Goal: Task Accomplishment & Management: Manage account settings

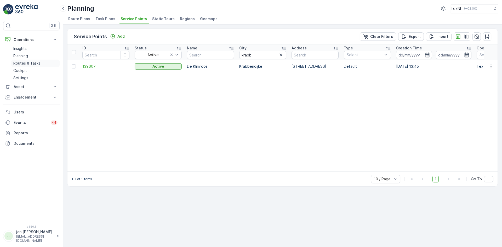
click at [32, 61] on p "Routes & Tasks" at bounding box center [26, 63] width 27 height 5
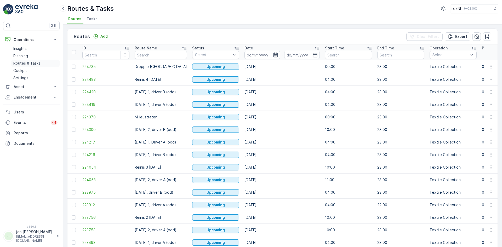
click at [31, 63] on p "Routes & Tasks" at bounding box center [26, 63] width 27 height 5
click at [103, 36] on p "Add" at bounding box center [103, 36] width 7 height 5
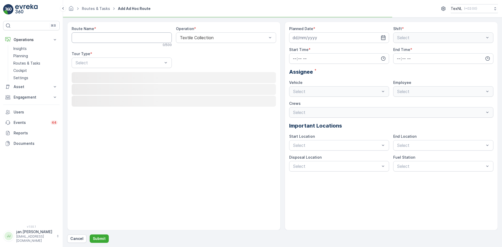
click at [109, 36] on Name "Route Name" at bounding box center [122, 37] width 100 height 10
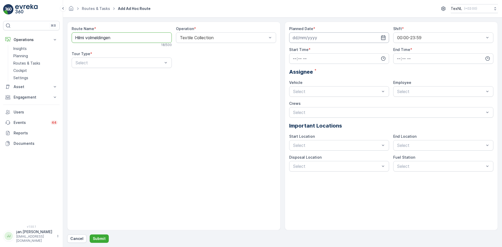
type Name "Hilmi volmeldingen"
click at [308, 37] on input at bounding box center [339, 37] width 100 height 10
click at [309, 91] on div "15" at bounding box center [307, 92] width 8 height 8
type input "[DATE]"
click at [320, 57] on input "time" at bounding box center [339, 58] width 100 height 10
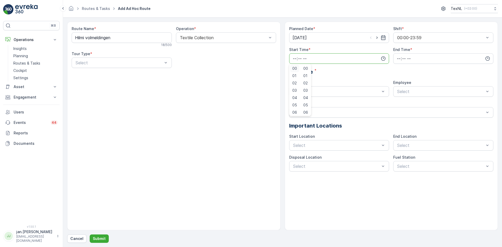
click at [293, 71] on div "00" at bounding box center [294, 68] width 9 height 7
type input "00:00"
click at [402, 59] on input "time" at bounding box center [443, 58] width 100 height 10
click at [397, 111] on span "23" at bounding box center [398, 111] width 4 height 5
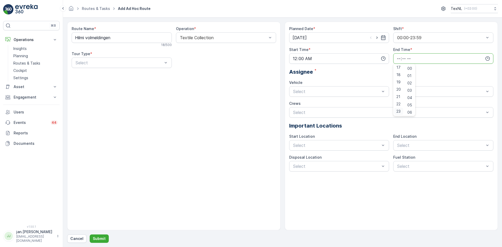
type input "23:00"
click at [341, 77] on div "Planned Date * [DATE] Shift * 00:00-23:59 Start Time * 00:00 End Time * 23:00 0…" at bounding box center [391, 98] width 205 height 145
click at [408, 105] on div "Driver H Busy" at bounding box center [443, 104] width 94 height 5
click at [407, 149] on div "Select" at bounding box center [443, 145] width 100 height 10
click at [410, 156] on span "Depot [GEOGRAPHIC_DATA]" at bounding box center [424, 158] width 57 height 5
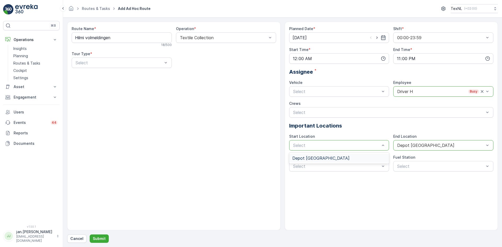
click at [325, 159] on span "Depot [GEOGRAPHIC_DATA]" at bounding box center [320, 158] width 57 height 5
click at [301, 188] on span "Disposal Ridderkerk" at bounding box center [311, 188] width 38 height 5
click at [89, 84] on span "Dynamic" at bounding box center [83, 84] width 17 height 5
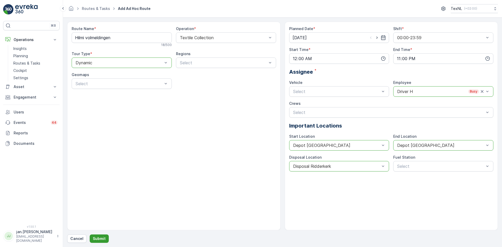
click at [102, 238] on p "Submit" at bounding box center [99, 238] width 13 height 5
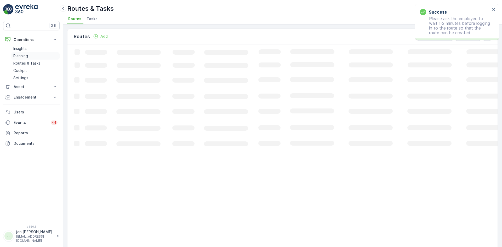
click at [20, 56] on p "Planning" at bounding box center [20, 55] width 15 height 5
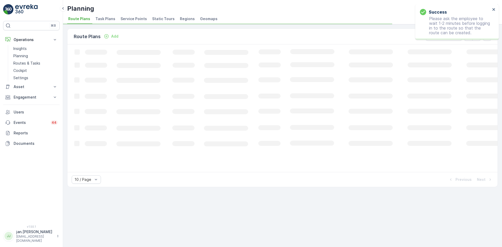
click at [137, 22] on li "Service Points" at bounding box center [135, 19] width 30 height 9
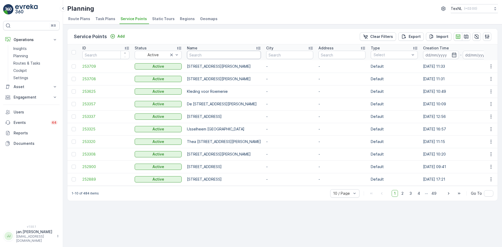
click at [195, 56] on input "text" at bounding box center [224, 55] width 74 height 8
type input "sterren"
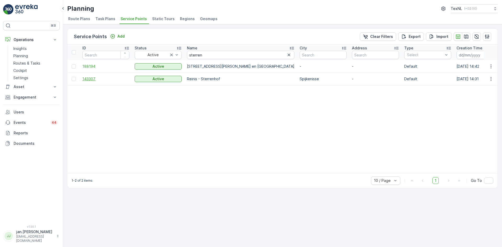
click at [96, 79] on span "143307" at bounding box center [105, 78] width 47 height 5
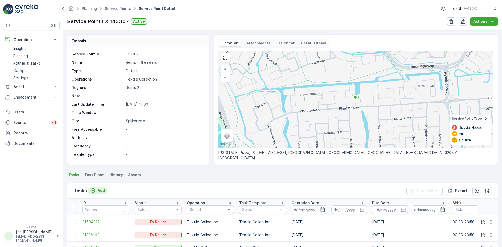
click at [101, 190] on p "Add" at bounding box center [101, 190] width 7 height 5
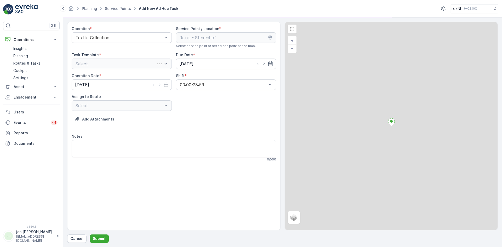
click at [126, 63] on div "Select" at bounding box center [122, 64] width 100 height 10
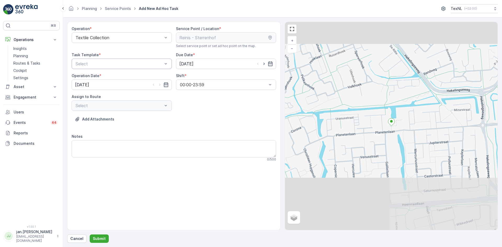
click at [106, 59] on div "Select" at bounding box center [122, 64] width 100 height 10
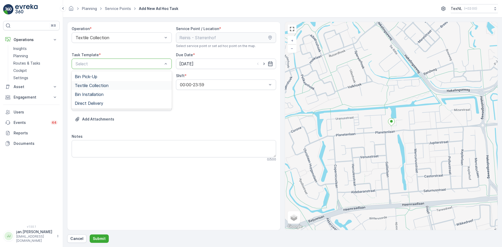
click at [88, 85] on span "Textile Collection" at bounding box center [92, 85] width 34 height 5
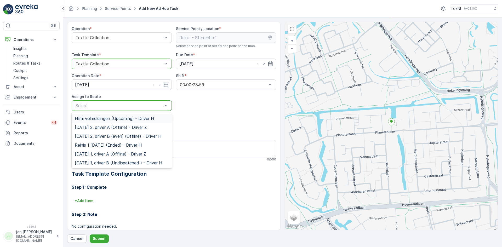
click at [100, 117] on span "Hilmi volmeldingen (Upcoming) - Driver H" at bounding box center [114, 118] width 79 height 5
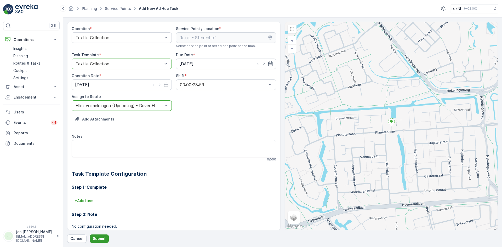
click at [99, 239] on p "Submit" at bounding box center [99, 238] width 13 height 5
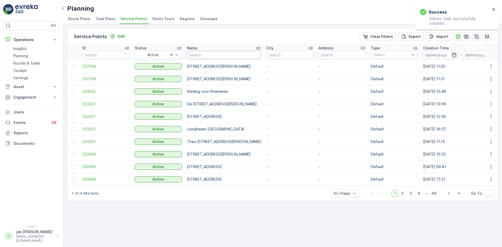
click at [209, 54] on input "text" at bounding box center [224, 55] width 74 height 8
type input "weegsch"
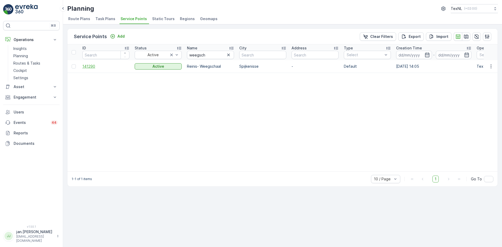
click at [92, 67] on span "141290" at bounding box center [105, 66] width 47 height 5
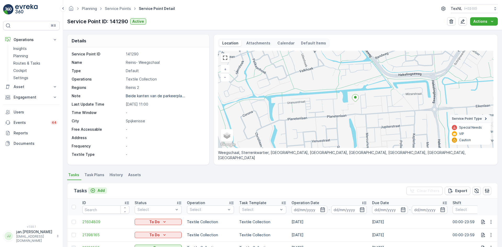
click at [98, 189] on p "Add" at bounding box center [101, 190] width 7 height 5
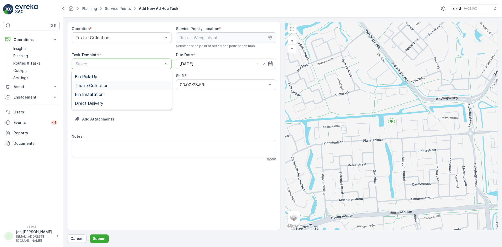
click at [87, 86] on span "Textile Collection" at bounding box center [92, 85] width 34 height 5
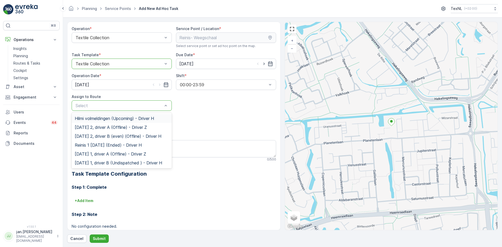
click at [96, 119] on span "Hilmi volmeldingen (Upcoming) - Driver H" at bounding box center [114, 118] width 79 height 5
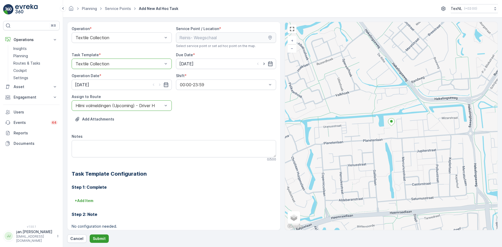
click at [98, 238] on p "Submit" at bounding box center [99, 238] width 13 height 5
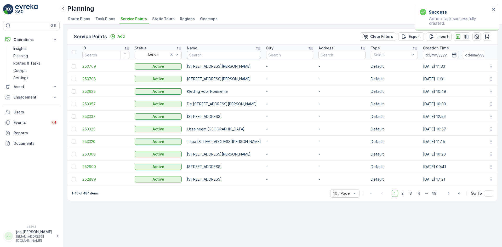
click at [211, 57] on input "text" at bounding box center [224, 55] width 74 height 8
type input "plateau"
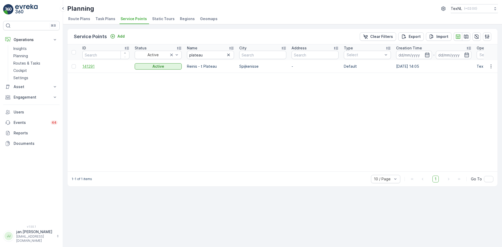
click at [89, 67] on span "141291" at bounding box center [105, 66] width 47 height 5
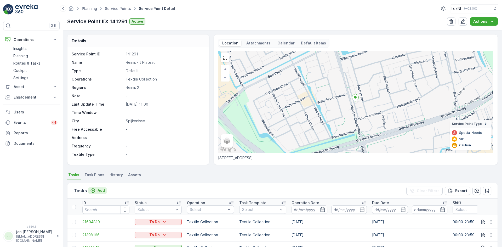
click at [101, 190] on p "Add" at bounding box center [101, 190] width 7 height 5
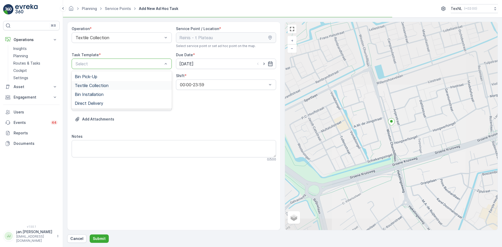
click at [92, 84] on span "Textile Collection" at bounding box center [92, 85] width 34 height 5
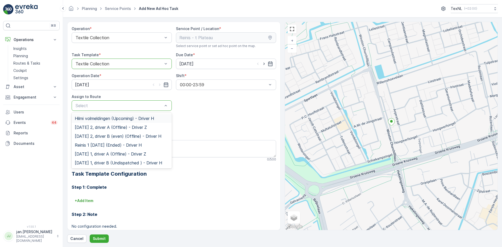
click at [95, 117] on span "Hilmi volmeldingen (Upcoming) - Driver H" at bounding box center [114, 118] width 79 height 5
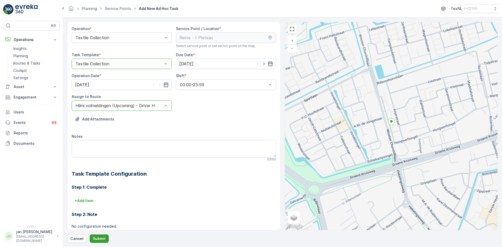
click at [97, 239] on p "Submit" at bounding box center [99, 238] width 13 height 5
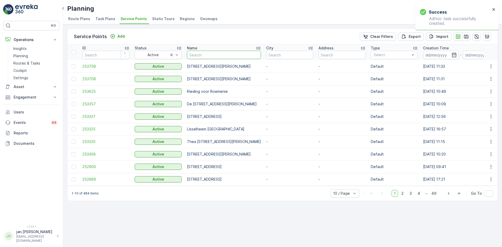
click at [201, 57] on input "text" at bounding box center [224, 55] width 74 height 8
type input "n.t.o"
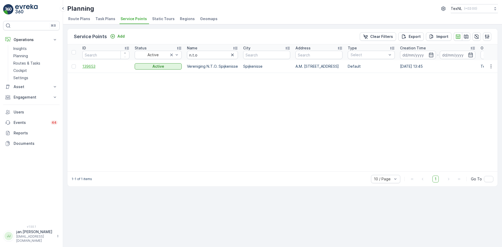
click at [93, 65] on span "139653" at bounding box center [105, 66] width 47 height 5
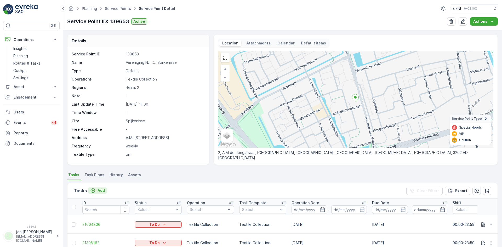
click at [100, 190] on p "Add" at bounding box center [101, 190] width 7 height 5
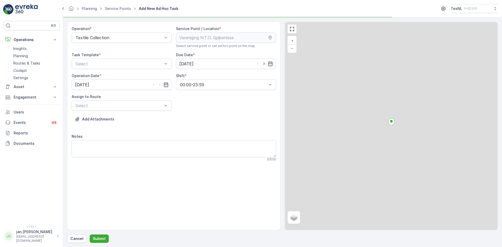
click at [109, 57] on div "Task Template *" at bounding box center [122, 54] width 100 height 5
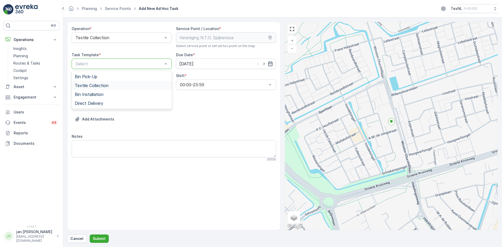
click at [95, 85] on span "Textile Collection" at bounding box center [92, 85] width 34 height 5
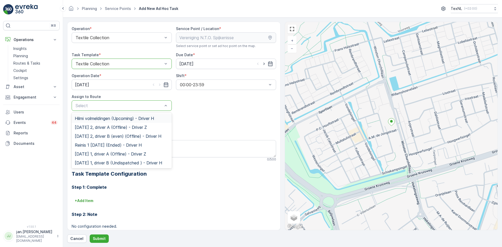
click at [97, 119] on span "Hilmi volmeldingen (Upcoming) - Driver H" at bounding box center [114, 118] width 79 height 5
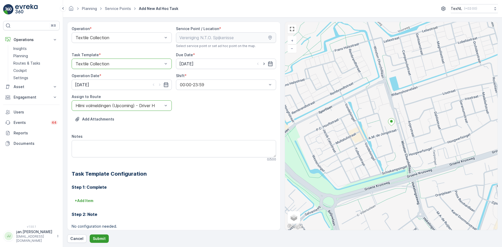
click at [96, 240] on p "Submit" at bounding box center [99, 238] width 13 height 5
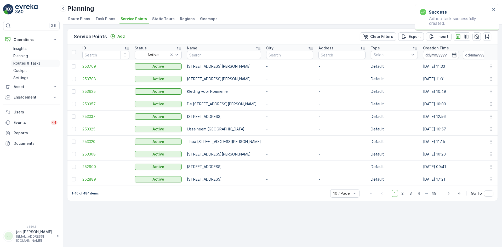
click at [22, 65] on p "Routes & Tasks" at bounding box center [26, 63] width 27 height 5
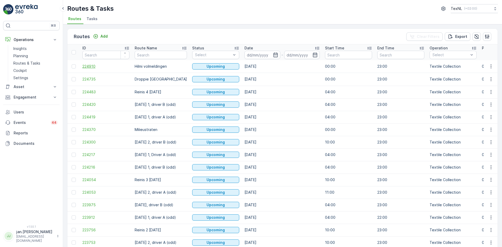
click at [94, 68] on span "224910" at bounding box center [105, 66] width 47 height 5
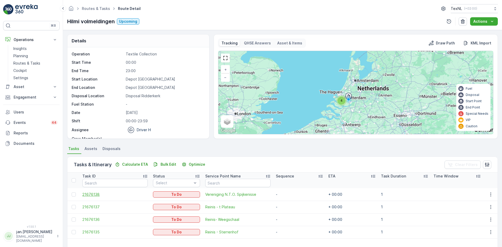
click at [92, 193] on span "21676138" at bounding box center [114, 194] width 65 height 5
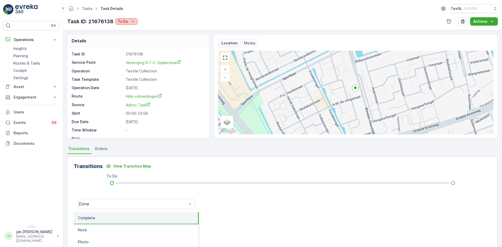
click at [127, 21] on p "To Do" at bounding box center [123, 21] width 10 height 5
click at [125, 27] on span "Done" at bounding box center [122, 29] width 9 height 5
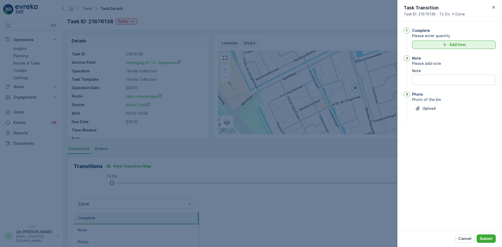
click at [444, 44] on icon "Add Item" at bounding box center [444, 44] width 5 height 5
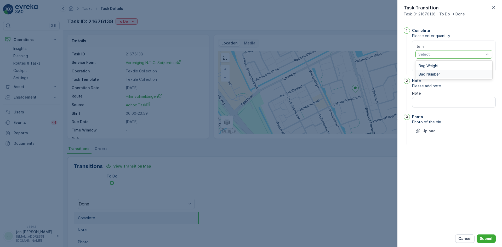
click at [428, 73] on span "Bag Number" at bounding box center [429, 74] width 21 height 4
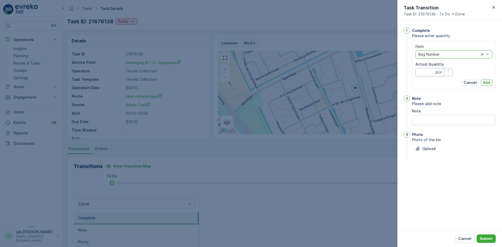
click at [424, 72] on Quantity "Actual Quantity" at bounding box center [434, 72] width 37 height 8
type Quantity "14"
click at [487, 82] on p "Add" at bounding box center [486, 82] width 7 height 5
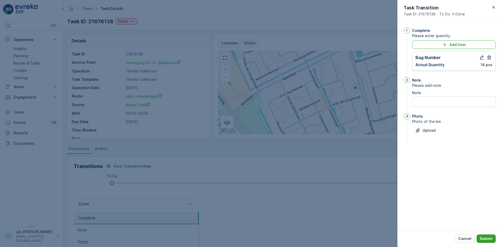
click at [488, 237] on p "Submit" at bounding box center [486, 238] width 13 height 5
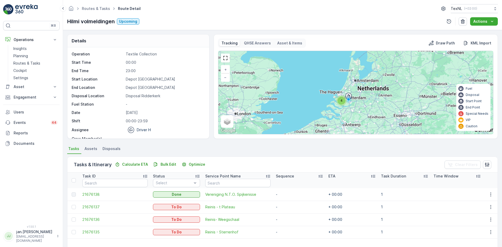
click at [93, 204] on td "21676137" at bounding box center [115, 207] width 70 height 13
click at [95, 209] on span "21676137" at bounding box center [114, 207] width 65 height 5
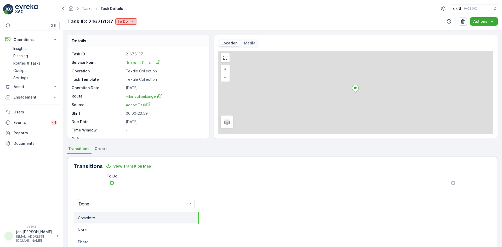
click at [123, 20] on p "To Do" at bounding box center [122, 21] width 10 height 5
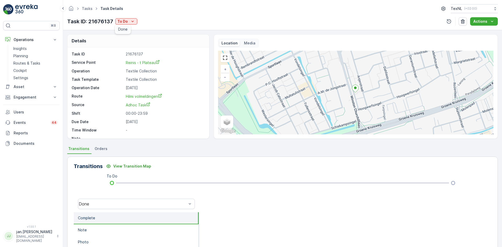
click at [124, 28] on span "Done" at bounding box center [122, 29] width 9 height 5
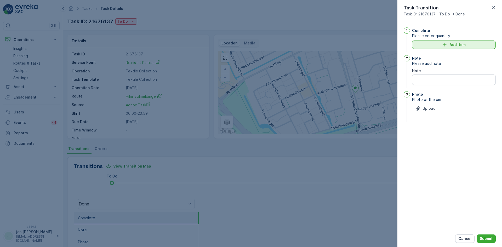
click at [445, 44] on icon "Add Item" at bounding box center [444, 44] width 5 height 5
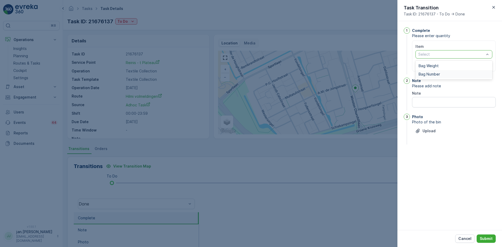
click at [425, 76] on span "Bag Number" at bounding box center [429, 74] width 21 height 4
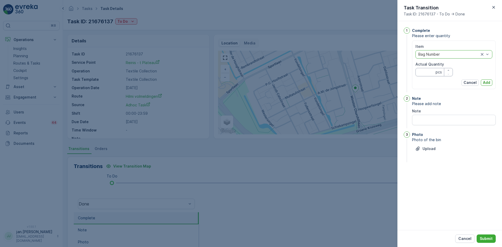
click at [425, 75] on Quantity "Actual Quantity" at bounding box center [434, 72] width 37 height 8
type Quantity "83"
click at [482, 82] on button "Add" at bounding box center [487, 83] width 12 height 6
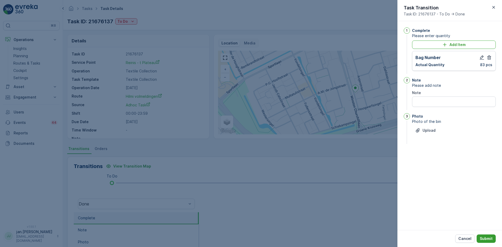
click at [490, 239] on p "Submit" at bounding box center [486, 238] width 13 height 5
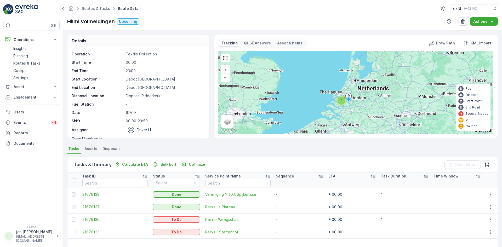
click at [89, 221] on span "21676136" at bounding box center [114, 219] width 65 height 5
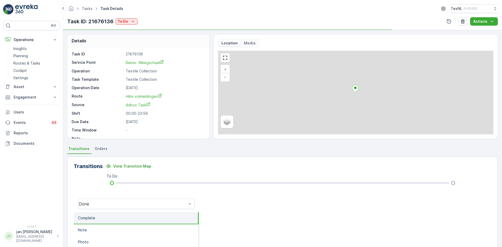
click at [124, 18] on div "Task ID: 21676136 To Do" at bounding box center [102, 22] width 70 height 8
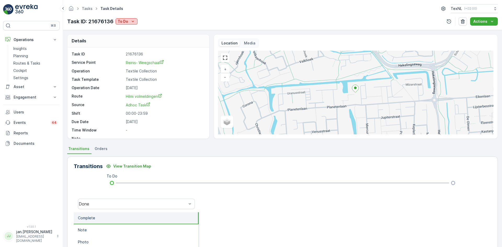
click at [123, 21] on p "To Do" at bounding box center [123, 21] width 10 height 5
click at [122, 30] on span "Done" at bounding box center [122, 29] width 9 height 5
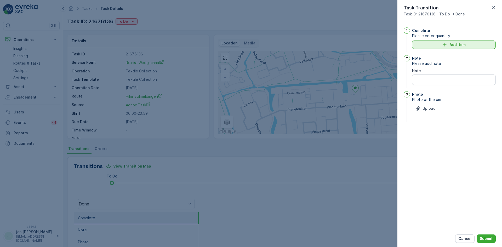
click at [450, 45] on p "Add Item" at bounding box center [458, 44] width 16 height 5
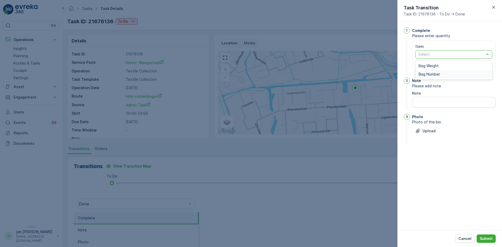
click at [429, 72] on span "Bag Number" at bounding box center [429, 74] width 21 height 4
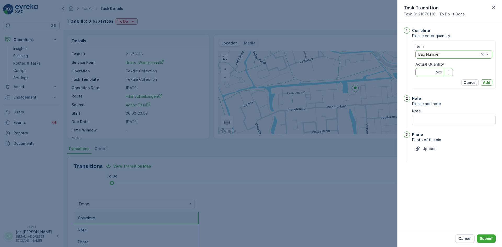
click at [427, 75] on Quantity "Actual Quantity" at bounding box center [434, 72] width 37 height 8
type Quantity "29"
click at [489, 83] on p "Add" at bounding box center [486, 82] width 7 height 5
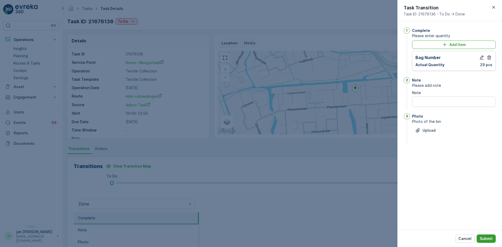
click at [486, 238] on p "Submit" at bounding box center [486, 238] width 13 height 5
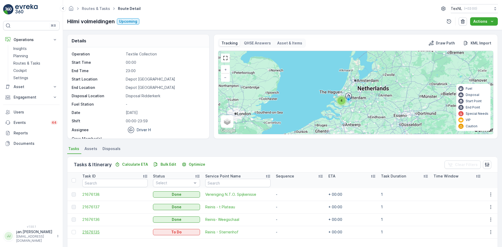
click at [90, 232] on span "21676135" at bounding box center [114, 232] width 65 height 5
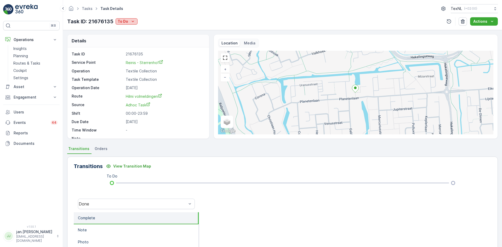
click at [123, 21] on p "To Do" at bounding box center [123, 21] width 10 height 5
click at [123, 29] on span "Done" at bounding box center [122, 29] width 9 height 5
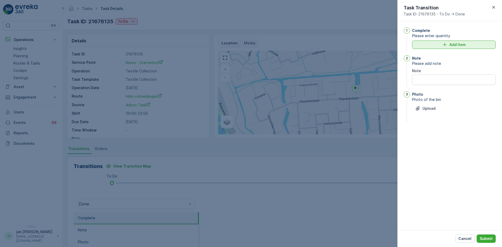
click at [446, 45] on icon "Add Item" at bounding box center [444, 44] width 5 height 5
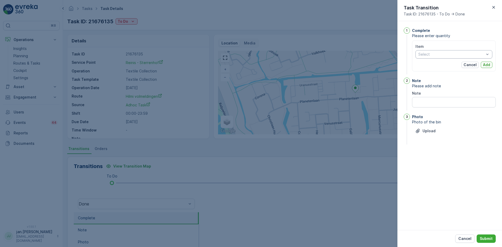
drag, startPoint x: 446, startPoint y: 45, endPoint x: 442, endPoint y: 50, distance: 6.6
click at [443, 49] on div "Item Select" at bounding box center [454, 51] width 77 height 15
click at [438, 58] on div "Select" at bounding box center [454, 54] width 77 height 8
click at [429, 74] on span "Bag Number" at bounding box center [429, 74] width 21 height 4
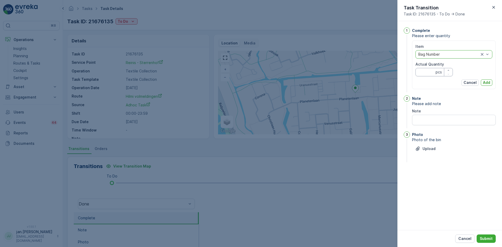
click at [426, 74] on Quantity "Actual Quantity" at bounding box center [434, 72] width 37 height 8
type Quantity "25"
click at [485, 84] on p "Add" at bounding box center [486, 82] width 7 height 5
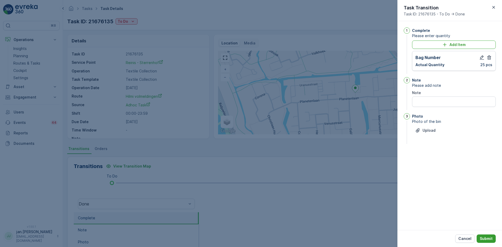
click at [484, 236] on p "Submit" at bounding box center [486, 238] width 13 height 5
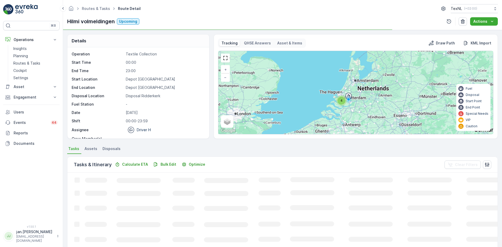
click at [113, 154] on li "Disposals" at bounding box center [111, 149] width 21 height 9
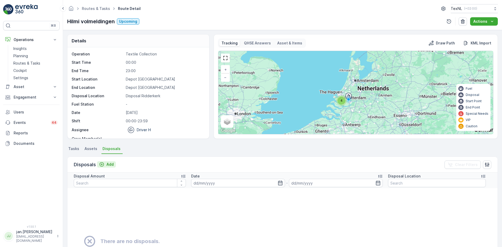
click at [108, 164] on p "Add" at bounding box center [109, 164] width 7 height 5
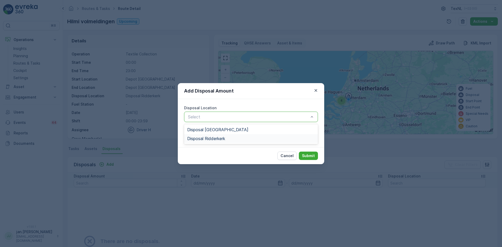
click at [213, 138] on span "Disposal Ridderkerk" at bounding box center [206, 138] width 38 height 5
click at [205, 137] on Amount "Disposal Amount" at bounding box center [251, 135] width 134 height 10
drag, startPoint x: 203, startPoint y: 137, endPoint x: 151, endPoint y: 140, distance: 52.6
click at [151, 140] on div "Add Disposal Amount Disposal Location option Disposal [GEOGRAPHIC_DATA], select…" at bounding box center [251, 123] width 502 height 247
type Amount "460"
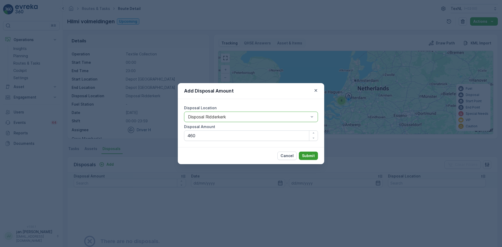
click at [309, 154] on p "Submit" at bounding box center [308, 155] width 13 height 5
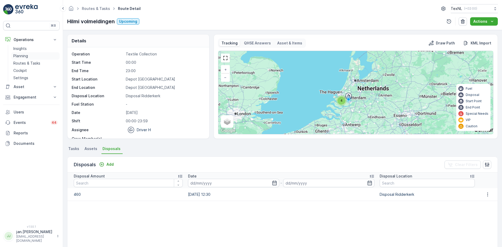
click at [22, 62] on p "Routes & Tasks" at bounding box center [26, 63] width 27 height 5
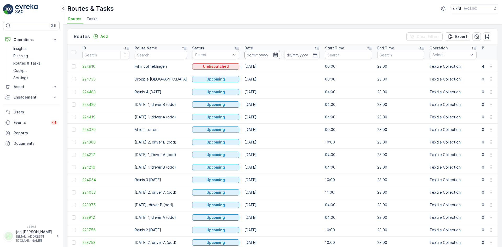
click at [260, 55] on input at bounding box center [263, 55] width 36 height 8
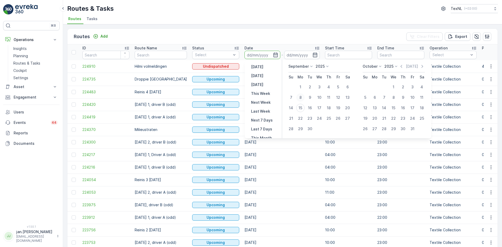
click at [298, 97] on div "8" at bounding box center [300, 97] width 8 height 8
type input "[DATE]"
click at [298, 97] on div "8" at bounding box center [300, 97] width 8 height 8
type input "[DATE]"
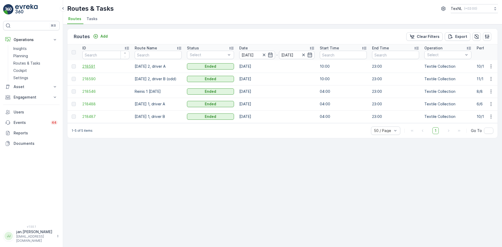
click at [95, 67] on span "218591" at bounding box center [105, 66] width 47 height 5
click at [88, 81] on span "218590" at bounding box center [105, 78] width 47 height 5
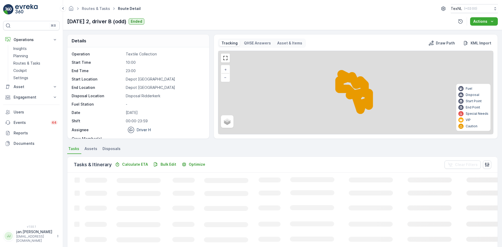
click at [111, 149] on span "Disposals" at bounding box center [112, 148] width 18 height 5
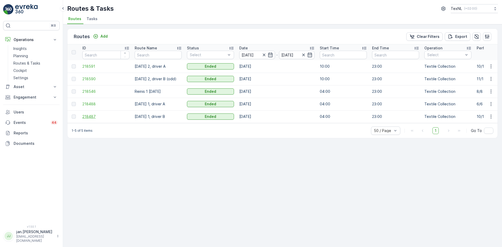
click at [90, 118] on span "218487" at bounding box center [105, 116] width 47 height 5
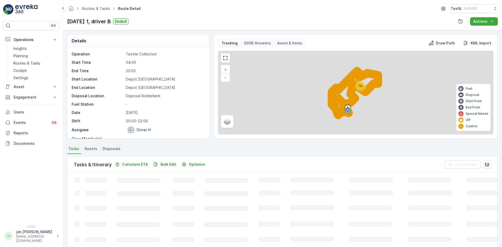
click at [109, 149] on span "Disposals" at bounding box center [112, 148] width 18 height 5
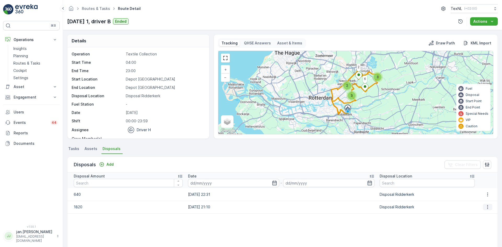
click at [485, 208] on icon "button" at bounding box center [487, 207] width 5 height 5
click at [480, 215] on span "Edit Disposal Amount" at bounding box center [480, 214] width 37 height 5
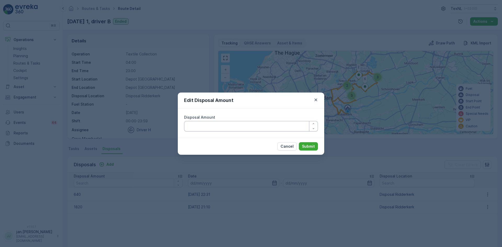
click at [210, 129] on Amount "Disposal Amount" at bounding box center [251, 126] width 134 height 10
type Amount "1670"
click at [307, 147] on p "Submit" at bounding box center [308, 146] width 13 height 5
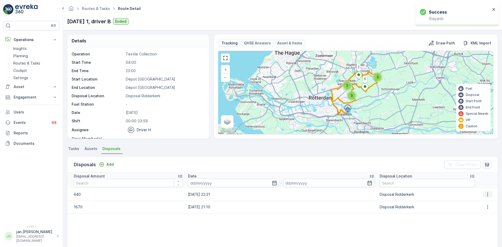
click at [485, 195] on icon "button" at bounding box center [487, 194] width 5 height 5
click at [478, 202] on span "Edit Disposal Amount" at bounding box center [480, 202] width 37 height 5
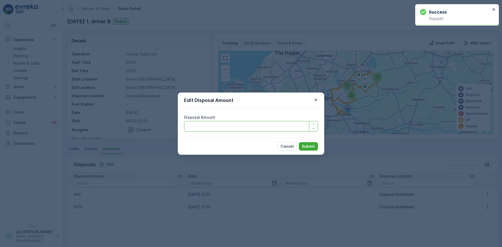
click at [236, 126] on Amount "Disposal Amount" at bounding box center [251, 126] width 134 height 10
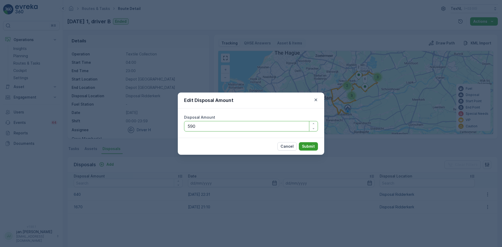
type Amount "590"
click at [305, 147] on p "Submit" at bounding box center [308, 146] width 13 height 5
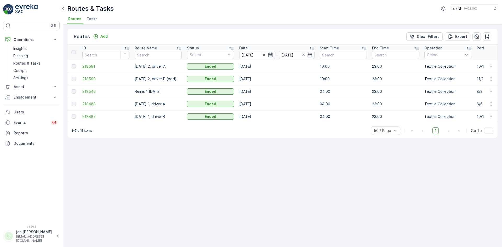
click at [94, 67] on span "218591" at bounding box center [105, 66] width 47 height 5
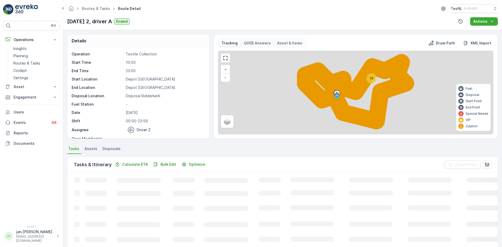
click at [111, 149] on span "Disposals" at bounding box center [112, 148] width 18 height 5
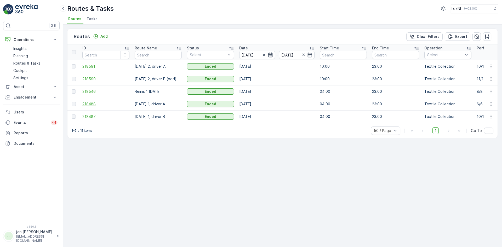
click at [93, 105] on span "218488" at bounding box center [105, 103] width 47 height 5
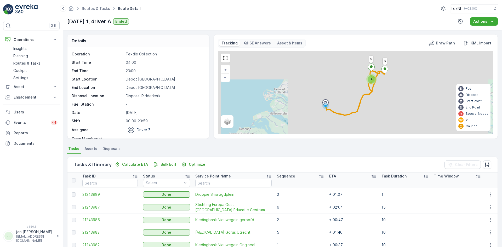
click at [111, 150] on span "Disposals" at bounding box center [112, 148] width 18 height 5
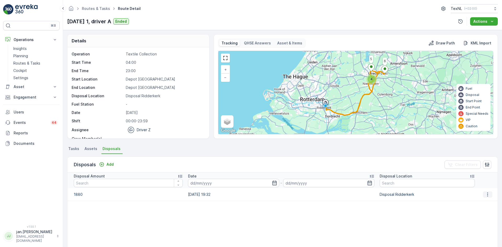
click at [487, 195] on icon "button" at bounding box center [487, 194] width 5 height 5
click at [479, 201] on span "Edit Disposal Amount" at bounding box center [480, 202] width 37 height 5
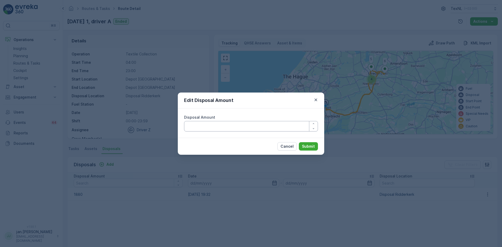
click at [226, 126] on Amount "Disposal Amount" at bounding box center [251, 126] width 134 height 10
type Amount "1680"
click at [302, 145] on button "Submit" at bounding box center [308, 146] width 19 height 8
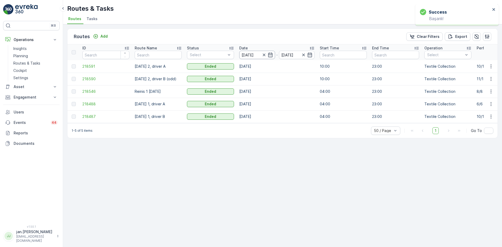
click at [245, 56] on input "[DATE]" at bounding box center [257, 55] width 36 height 8
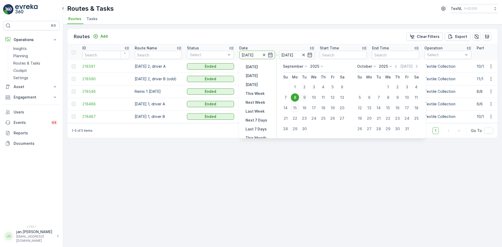
click at [304, 97] on div "9" at bounding box center [304, 97] width 8 height 8
type input "[DATE]"
click at [304, 97] on div "9" at bounding box center [304, 97] width 8 height 8
type input "[DATE]"
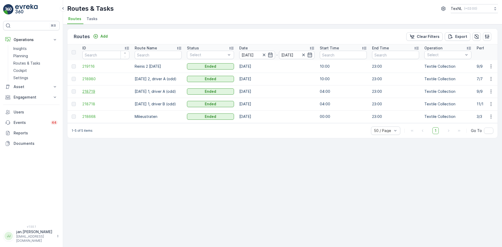
click at [91, 93] on span "218719" at bounding box center [105, 91] width 47 height 5
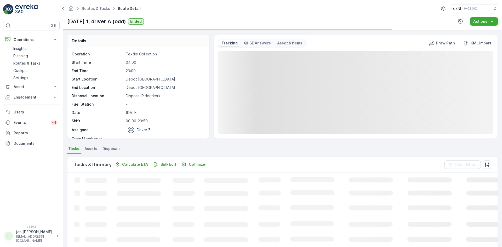
click at [116, 150] on span "Disposals" at bounding box center [112, 148] width 18 height 5
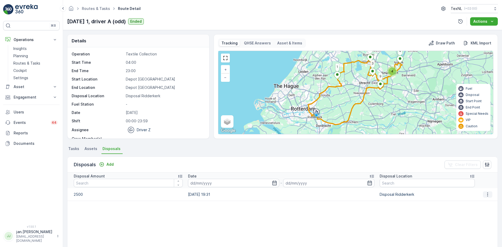
click at [490, 196] on button "button" at bounding box center [487, 194] width 9 height 6
click at [474, 201] on span "Edit Disposal Amount" at bounding box center [480, 202] width 37 height 5
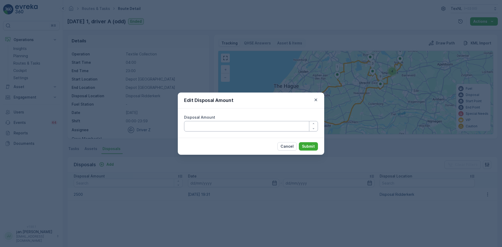
click at [251, 126] on Amount "Disposal Amount" at bounding box center [251, 126] width 134 height 10
type Amount "2300"
click at [306, 147] on p "Submit" at bounding box center [308, 146] width 13 height 5
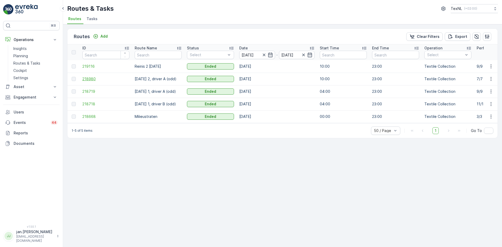
click at [90, 79] on span "218980" at bounding box center [105, 78] width 47 height 5
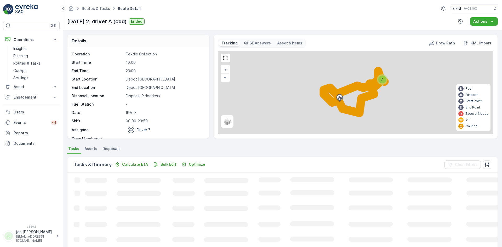
click at [112, 149] on span "Disposals" at bounding box center [112, 148] width 18 height 5
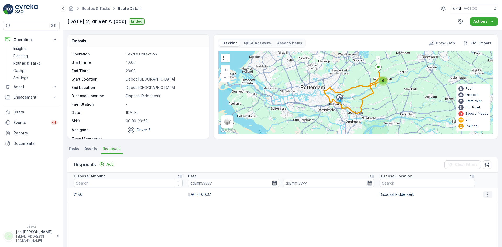
click at [487, 194] on icon "button" at bounding box center [487, 194] width 1 height 4
click at [479, 200] on span "Edit Disposal Amount" at bounding box center [480, 202] width 37 height 5
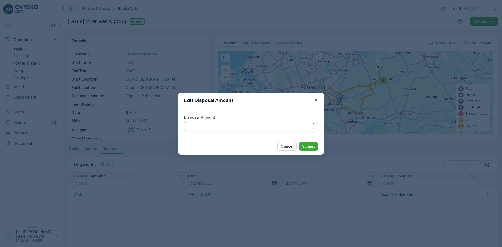
click at [264, 129] on Amount "Disposal Amount" at bounding box center [251, 126] width 134 height 10
type Amount "1980"
click at [307, 145] on p "Submit" at bounding box center [308, 146] width 13 height 5
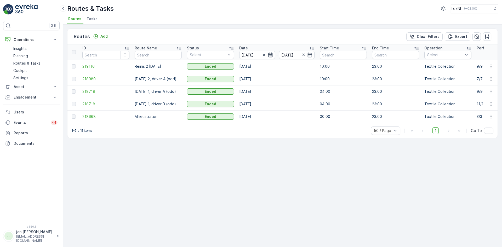
click at [88, 68] on span "219116" at bounding box center [105, 66] width 47 height 5
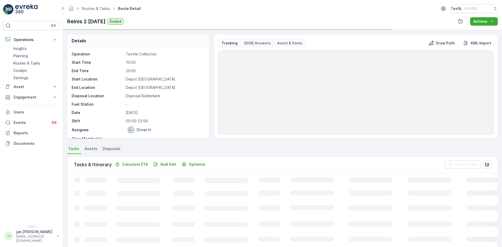
click at [110, 150] on span "Disposals" at bounding box center [112, 148] width 18 height 5
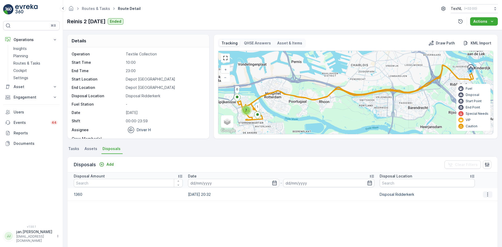
click at [489, 192] on button "button" at bounding box center [487, 194] width 9 height 6
click at [470, 204] on span "Edit Disposal Amount" at bounding box center [480, 202] width 37 height 5
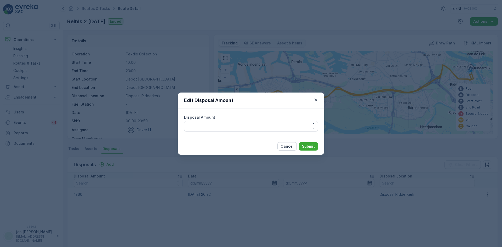
click at [240, 132] on div "Disposal Amount" at bounding box center [251, 123] width 146 height 29
click at [232, 127] on Amount "Disposal Amount" at bounding box center [251, 126] width 134 height 10
type Amount "1160"
click at [312, 146] on p "Submit" at bounding box center [308, 146] width 13 height 5
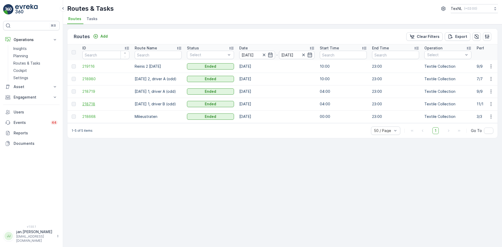
click at [92, 104] on span "218718" at bounding box center [105, 103] width 47 height 5
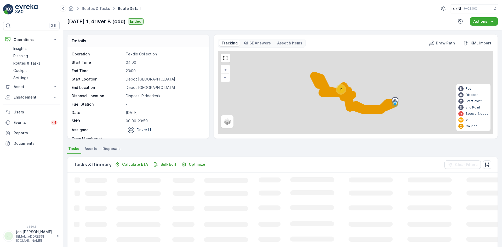
click at [110, 147] on span "Disposals" at bounding box center [112, 148] width 18 height 5
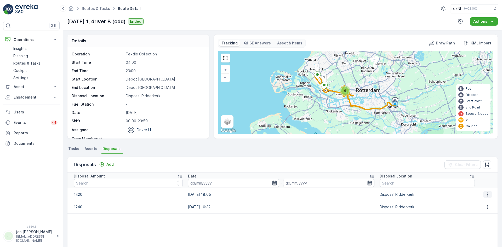
click at [485, 192] on icon "button" at bounding box center [487, 194] width 5 height 5
click at [474, 202] on span "Edit Disposal Amount" at bounding box center [480, 202] width 37 height 5
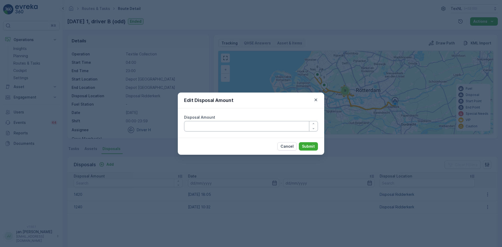
click at [240, 129] on Amount "Disposal Amount" at bounding box center [251, 126] width 134 height 10
type Amount "1320"
click at [309, 146] on p "Submit" at bounding box center [308, 146] width 13 height 5
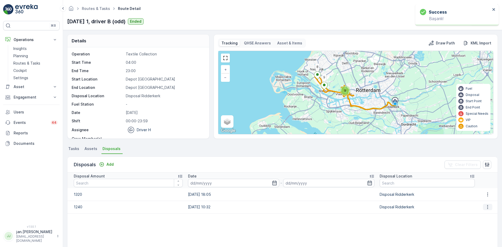
click at [485, 208] on icon "button" at bounding box center [487, 207] width 5 height 5
click at [474, 216] on span "Edit Disposal Amount" at bounding box center [480, 214] width 37 height 5
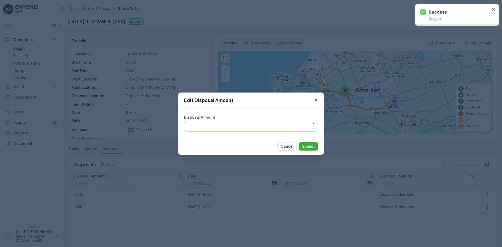
click at [232, 126] on Amount "Disposal Amount" at bounding box center [251, 126] width 134 height 10
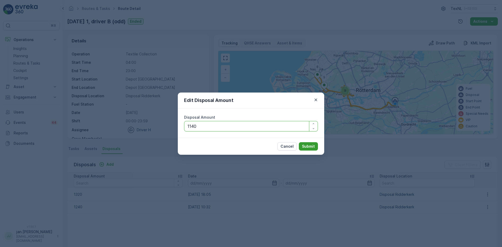
type Amount "1140"
click at [308, 145] on p "Submit" at bounding box center [308, 146] width 13 height 5
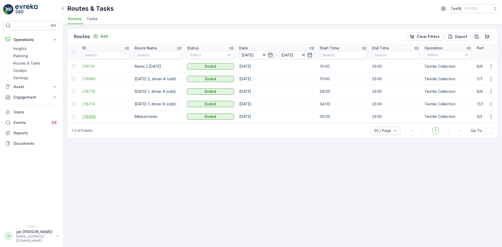
click at [92, 117] on span "218668" at bounding box center [105, 116] width 47 height 5
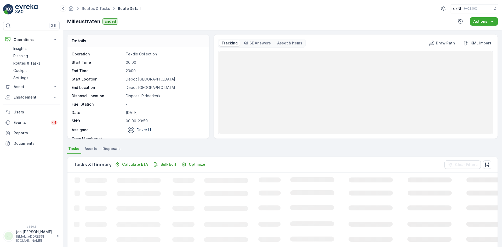
click at [111, 146] on span "Disposals" at bounding box center [112, 148] width 18 height 5
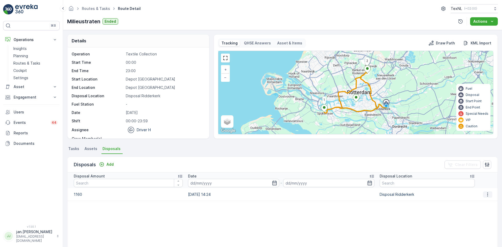
click at [485, 194] on icon "button" at bounding box center [487, 194] width 5 height 5
click at [481, 201] on span "Edit Disposal Amount" at bounding box center [480, 202] width 37 height 5
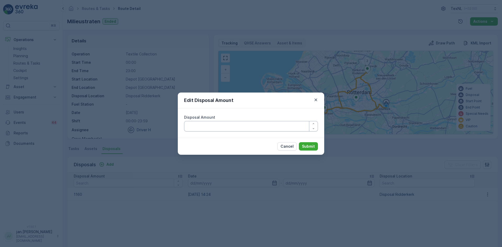
click at [279, 128] on Amount "Disposal Amount" at bounding box center [251, 126] width 134 height 10
type Amount "960"
click at [310, 148] on p "Submit" at bounding box center [308, 146] width 13 height 5
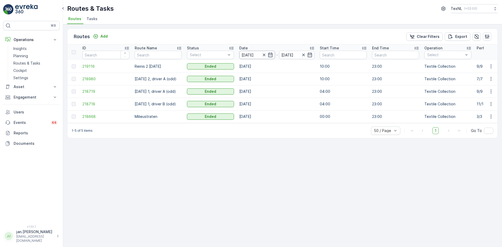
click at [247, 53] on input "[DATE]" at bounding box center [257, 55] width 36 height 8
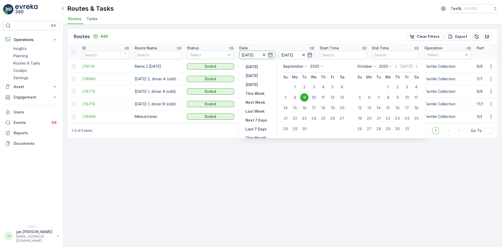
click at [314, 98] on div "10" at bounding box center [314, 97] width 8 height 8
type input "[DATE]"
click at [314, 98] on div "10" at bounding box center [314, 97] width 8 height 8
type input "[DATE]"
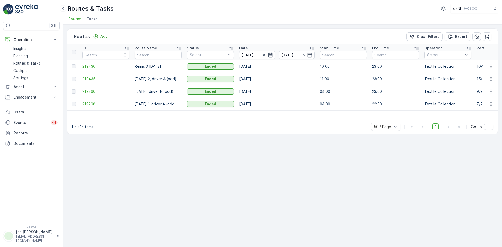
click at [91, 65] on span "219436" at bounding box center [105, 66] width 47 height 5
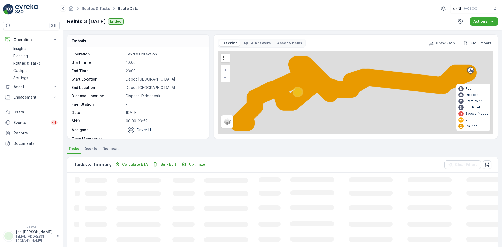
click at [114, 148] on span "Disposals" at bounding box center [112, 148] width 18 height 5
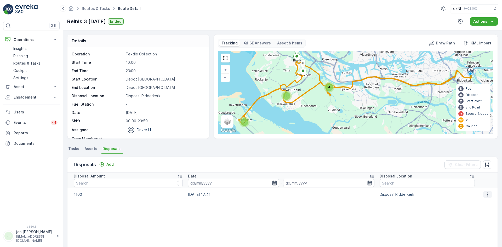
click at [489, 196] on button "button" at bounding box center [487, 194] width 9 height 6
drag, startPoint x: 479, startPoint y: 198, endPoint x: 476, endPoint y: 201, distance: 3.9
click at [476, 201] on div "Edit Disposal Amount" at bounding box center [480, 202] width 41 height 7
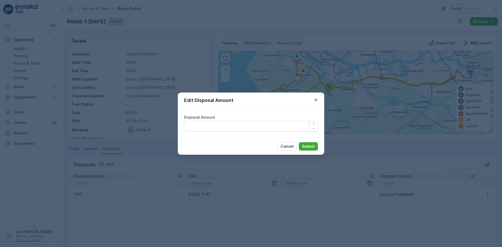
click at [476, 201] on div "Edit Disposal Amount Disposal Amount Cancel Submit" at bounding box center [251, 123] width 502 height 247
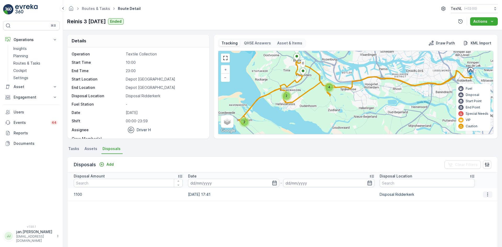
click at [485, 195] on icon "button" at bounding box center [487, 194] width 5 height 5
click at [480, 201] on span "Edit Disposal Amount" at bounding box center [480, 202] width 37 height 5
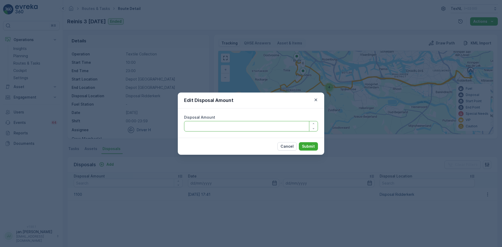
click at [233, 128] on Amount "Disposal Amount" at bounding box center [251, 126] width 134 height 10
type Amount "900"
click at [310, 145] on p "Submit" at bounding box center [308, 146] width 13 height 5
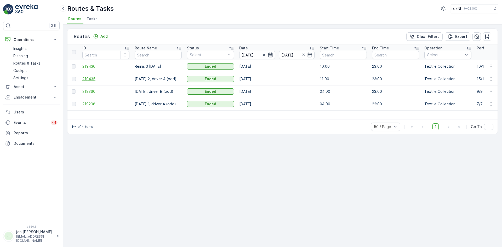
click at [91, 79] on span "219435" at bounding box center [105, 78] width 47 height 5
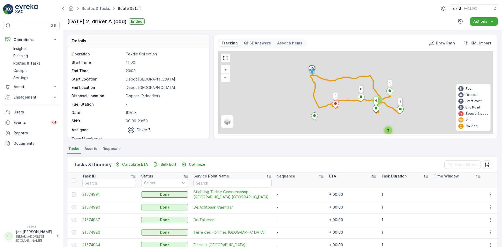
click at [114, 149] on span "Disposals" at bounding box center [112, 148] width 18 height 5
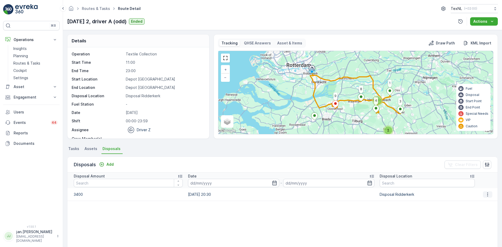
click at [485, 194] on icon "button" at bounding box center [487, 194] width 5 height 5
click at [476, 201] on span "Edit Disposal Amount" at bounding box center [480, 202] width 37 height 5
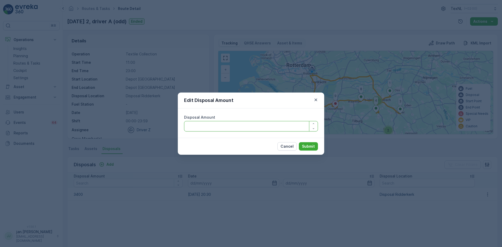
click at [242, 125] on Amount "Disposal Amount" at bounding box center [251, 126] width 134 height 10
type Amount "3000"
click at [308, 148] on p "Submit" at bounding box center [308, 146] width 13 height 5
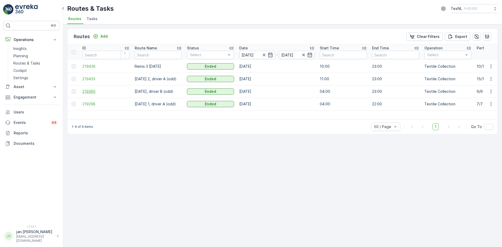
click at [89, 94] on span "219360" at bounding box center [105, 91] width 47 height 5
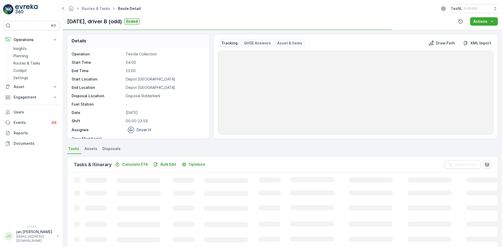
click at [113, 146] on span "Disposals" at bounding box center [112, 148] width 18 height 5
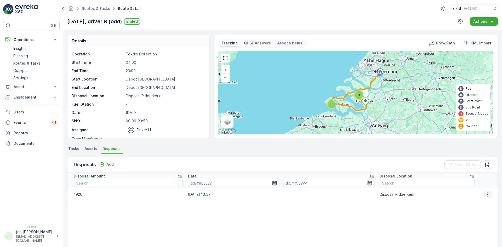
click at [489, 194] on button "button" at bounding box center [487, 194] width 9 height 6
click at [473, 201] on span "Edit Disposal Amount" at bounding box center [480, 202] width 37 height 5
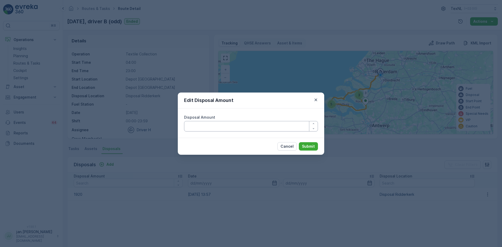
click at [266, 127] on Amount "Disposal Amount" at bounding box center [251, 126] width 134 height 10
type Amount "1720"
click at [308, 145] on p "Submit" at bounding box center [308, 146] width 13 height 5
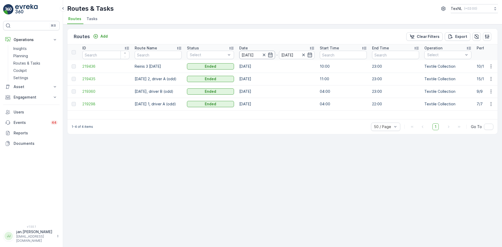
click at [250, 53] on input "[DATE]" at bounding box center [257, 55] width 36 height 8
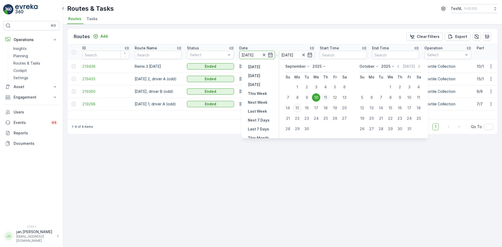
click at [324, 98] on div "11" at bounding box center [325, 97] width 8 height 8
type input "[DATE]"
click at [324, 98] on div "11" at bounding box center [325, 97] width 8 height 8
type input "[DATE]"
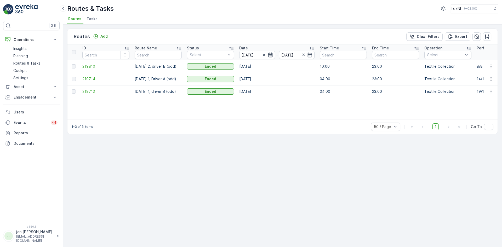
click at [88, 68] on span "219810" at bounding box center [105, 66] width 47 height 5
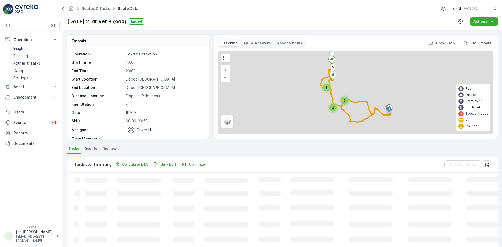
click at [111, 149] on span "Disposals" at bounding box center [112, 148] width 18 height 5
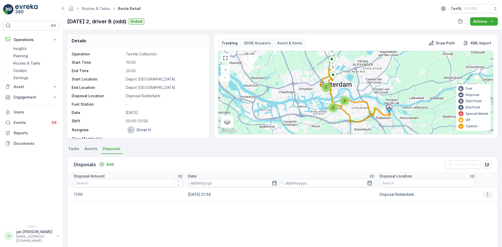
click at [486, 195] on icon "button" at bounding box center [487, 194] width 5 height 5
click at [478, 202] on span "Edit Disposal Amount" at bounding box center [480, 202] width 37 height 5
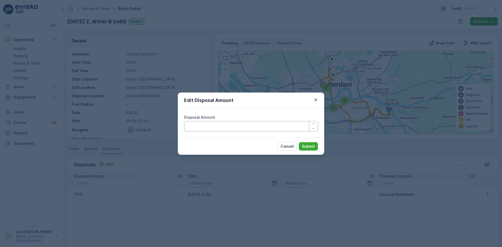
click at [255, 126] on Amount "Disposal Amount" at bounding box center [251, 126] width 134 height 10
type Amount "1500"
click at [310, 146] on p "Submit" at bounding box center [308, 146] width 13 height 5
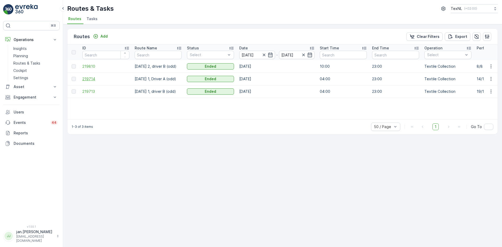
click at [88, 79] on span "219714" at bounding box center [105, 78] width 47 height 5
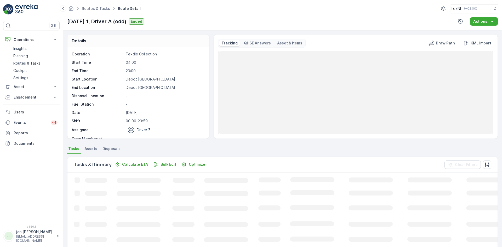
click at [112, 146] on span "Disposals" at bounding box center [112, 148] width 18 height 5
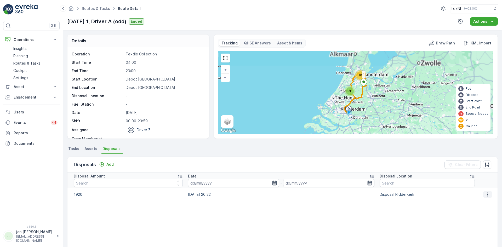
click at [487, 196] on icon "button" at bounding box center [487, 194] width 5 height 5
click at [484, 200] on span "Edit Disposal Amount" at bounding box center [480, 202] width 37 height 5
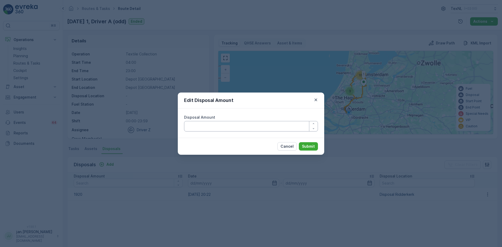
click at [257, 125] on Amount "Disposal Amount" at bounding box center [251, 126] width 134 height 10
type Amount "1720"
click at [308, 147] on p "Submit" at bounding box center [308, 146] width 13 height 5
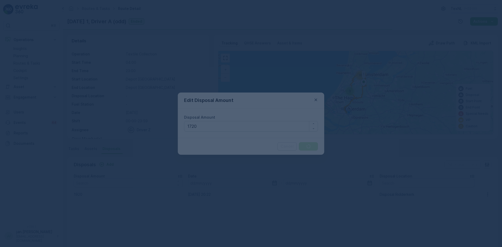
click at [207, 180] on div at bounding box center [251, 123] width 502 height 247
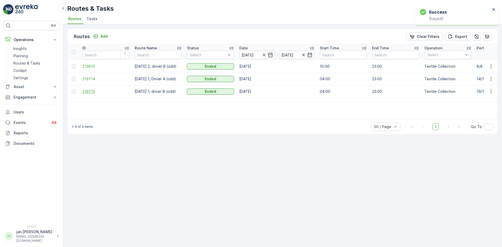
click at [85, 92] on span "219713" at bounding box center [105, 91] width 47 height 5
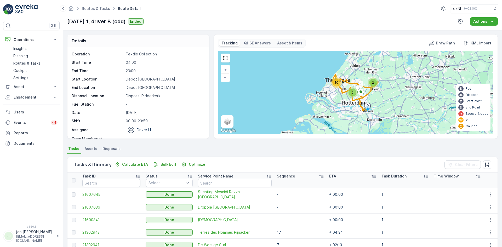
click at [109, 149] on span "Disposals" at bounding box center [112, 148] width 18 height 5
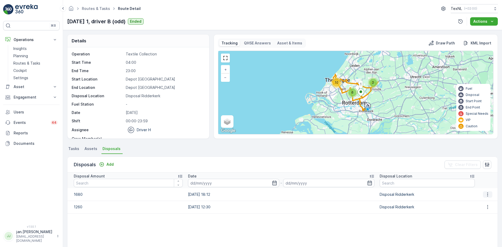
click at [487, 196] on icon "button" at bounding box center [487, 194] width 1 height 4
click at [472, 202] on span "Edit Disposal Amount" at bounding box center [480, 202] width 37 height 5
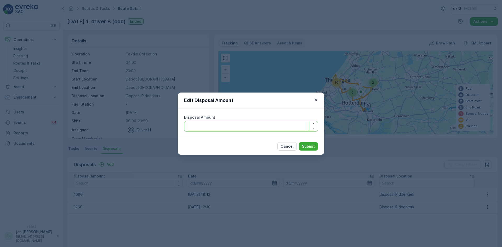
click at [254, 128] on Amount "Disposal Amount" at bounding box center [251, 126] width 134 height 10
type Amount "1580"
click at [305, 144] on p "Submit" at bounding box center [308, 146] width 13 height 5
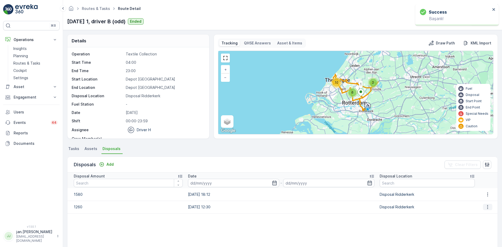
click at [485, 207] on icon "button" at bounding box center [487, 207] width 5 height 5
click at [477, 213] on span "Edit Disposal Amount" at bounding box center [480, 214] width 37 height 5
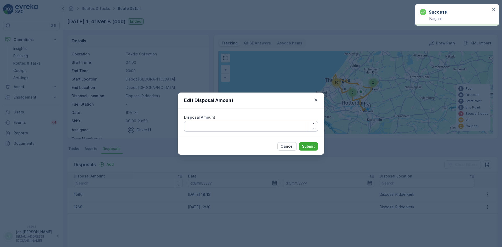
click at [230, 125] on Amount "Disposal Amount" at bounding box center [251, 126] width 134 height 10
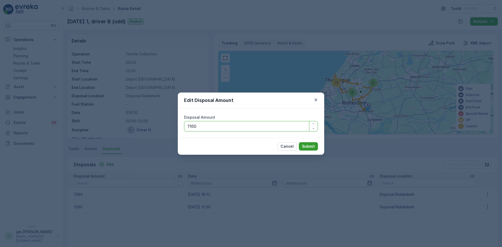
type Amount "1160"
click at [308, 147] on p "Submit" at bounding box center [308, 146] width 13 height 5
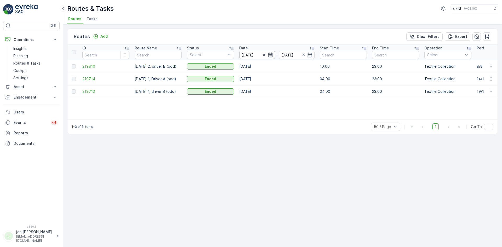
click at [250, 54] on input "[DATE]" at bounding box center [257, 55] width 36 height 8
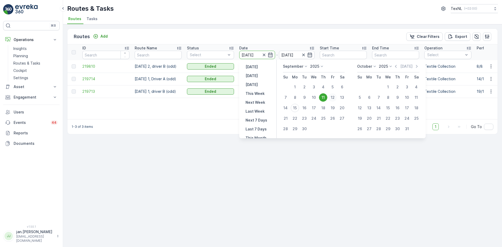
click at [332, 99] on div "12" at bounding box center [332, 97] width 8 height 8
type input "[DATE]"
click at [332, 99] on div "12" at bounding box center [332, 97] width 8 height 8
type input "[DATE]"
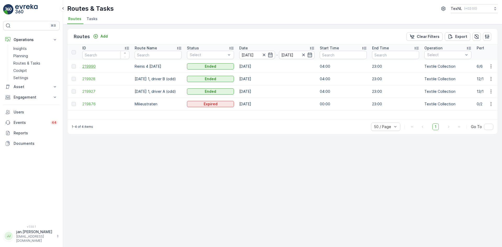
click at [92, 65] on span "219990" at bounding box center [105, 66] width 47 height 5
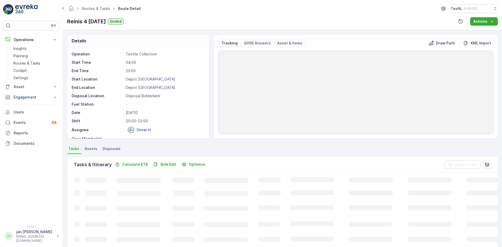
click at [112, 149] on span "Disposals" at bounding box center [112, 148] width 18 height 5
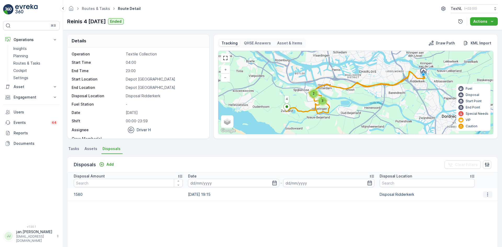
click at [485, 194] on icon "button" at bounding box center [487, 194] width 5 height 5
click at [474, 202] on span "Edit Disposal Amount" at bounding box center [480, 202] width 37 height 5
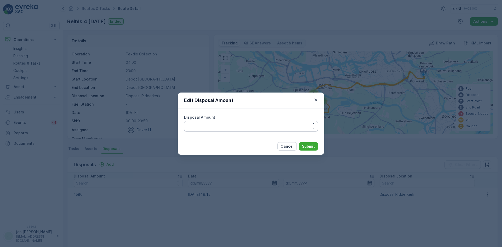
click at [260, 125] on Amount "Disposal Amount" at bounding box center [251, 126] width 134 height 10
type Amount "1380"
click at [310, 149] on p "Submit" at bounding box center [308, 146] width 13 height 5
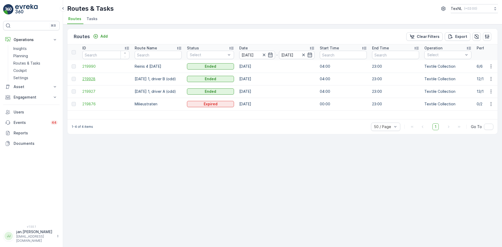
click at [87, 77] on span "219928" at bounding box center [105, 78] width 47 height 5
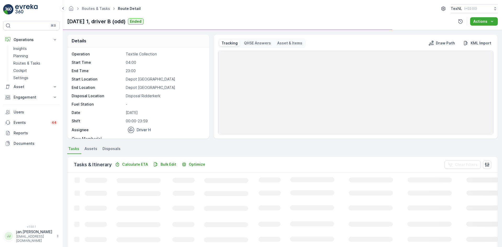
click at [112, 148] on span "Disposals" at bounding box center [112, 148] width 18 height 5
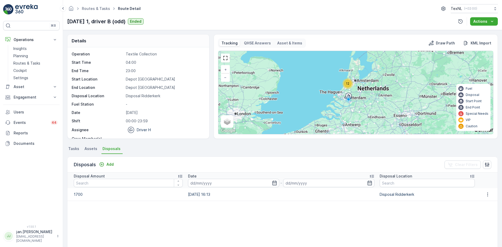
click at [485, 198] on td at bounding box center [488, 194] width 20 height 13
click at [486, 194] on icon "button" at bounding box center [487, 194] width 5 height 5
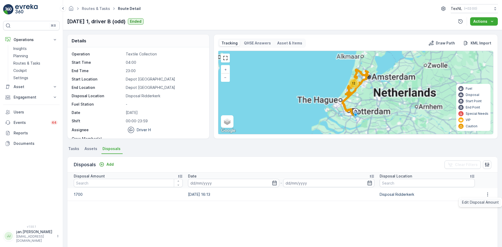
click at [473, 202] on span "Edit Disposal Amount" at bounding box center [480, 202] width 37 height 5
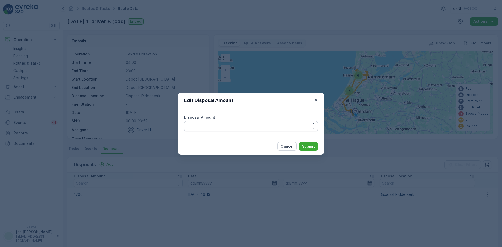
click at [232, 131] on Amount "Disposal Amount" at bounding box center [251, 126] width 134 height 10
type Amount "1500"
click at [312, 145] on p "Submit" at bounding box center [308, 146] width 13 height 5
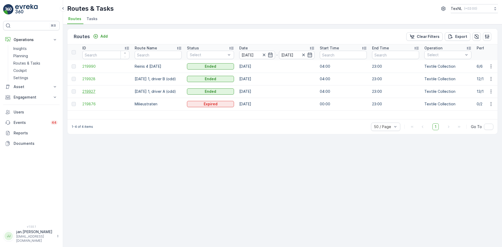
click at [92, 92] on span "219927" at bounding box center [105, 91] width 47 height 5
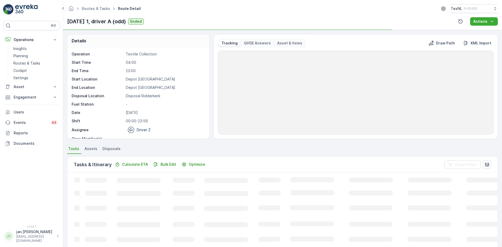
click at [111, 148] on span "Disposals" at bounding box center [112, 148] width 18 height 5
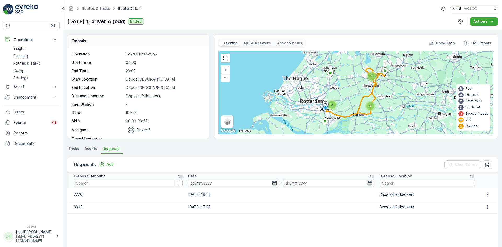
click at [73, 147] on span "Tasks" at bounding box center [73, 148] width 11 height 5
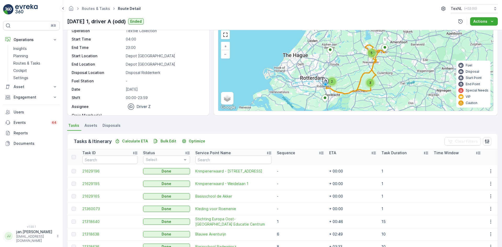
scroll to position [78, 0]
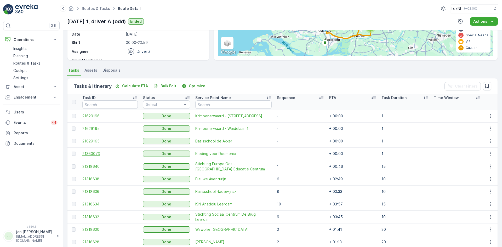
click at [94, 152] on span "21360073" at bounding box center [109, 153] width 55 height 5
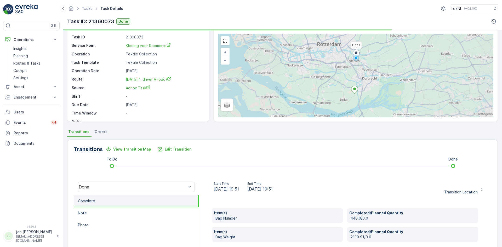
scroll to position [26, 0]
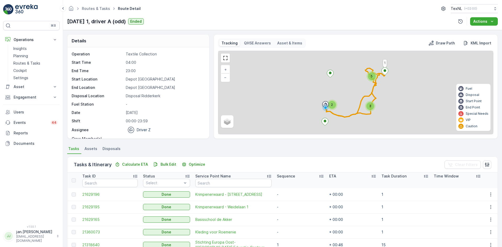
click at [114, 146] on li "Disposals" at bounding box center [111, 149] width 21 height 9
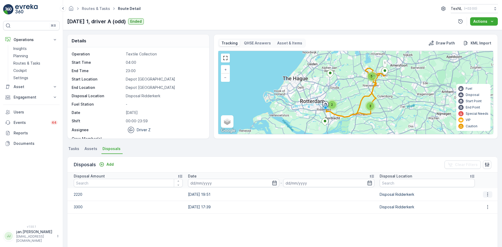
click at [485, 194] on icon "button" at bounding box center [487, 194] width 5 height 5
click at [477, 200] on span "Edit Disposal Amount" at bounding box center [480, 202] width 37 height 5
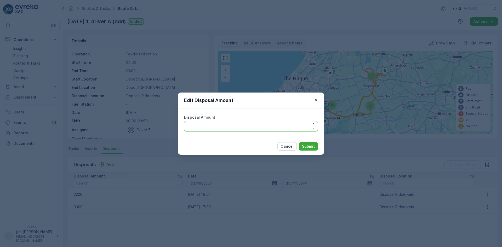
click at [224, 128] on Amount "Disposal Amount" at bounding box center [251, 126] width 134 height 10
type Amount "2120"
click at [310, 147] on p "Submit" at bounding box center [308, 146] width 13 height 5
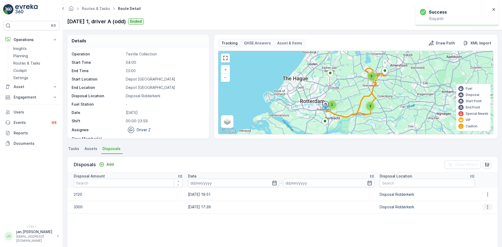
click at [488, 207] on icon "button" at bounding box center [487, 207] width 5 height 5
click at [479, 217] on span "Edit Disposal Amount" at bounding box center [480, 214] width 37 height 5
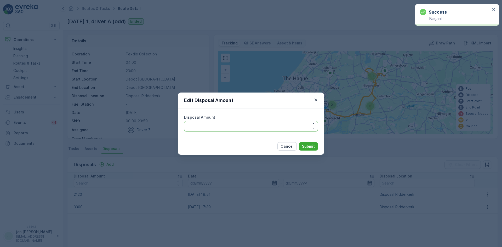
click at [214, 126] on Amount "Disposal Amount" at bounding box center [251, 126] width 134 height 10
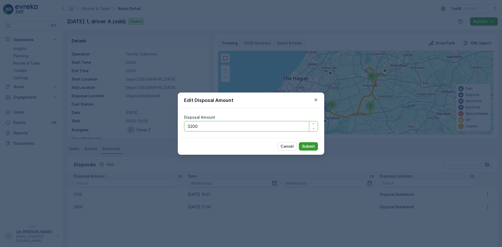
type Amount "3200"
click at [308, 147] on p "Submit" at bounding box center [308, 146] width 13 height 5
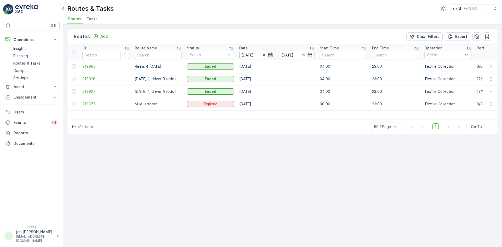
click at [254, 53] on input "[DATE]" at bounding box center [257, 55] width 36 height 8
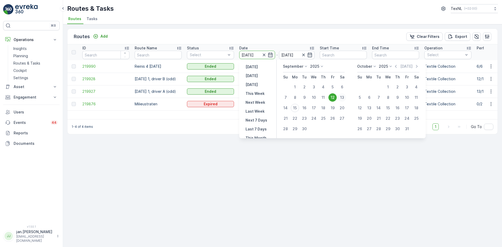
click at [342, 99] on div "13" at bounding box center [342, 97] width 8 height 8
type input "[DATE]"
click at [342, 99] on div "13" at bounding box center [342, 97] width 8 height 8
type input "[DATE]"
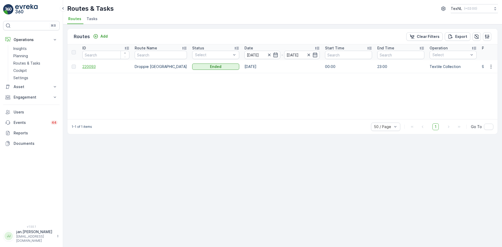
click at [93, 66] on span "220093" at bounding box center [105, 66] width 47 height 5
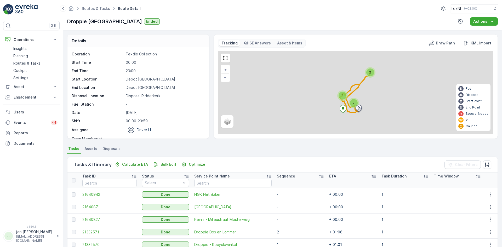
click at [113, 148] on span "Disposals" at bounding box center [112, 148] width 18 height 5
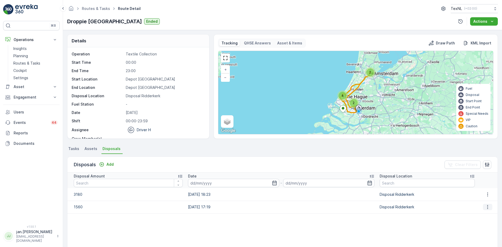
click at [485, 206] on icon "button" at bounding box center [487, 207] width 5 height 5
click at [480, 215] on span "Edit Disposal Amount" at bounding box center [480, 214] width 37 height 5
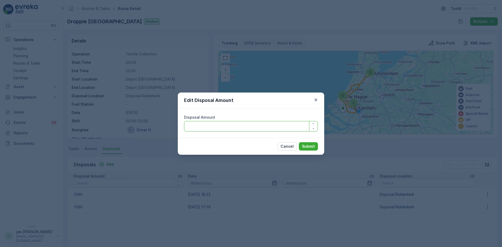
click at [251, 122] on Amount "Disposal Amount" at bounding box center [251, 126] width 134 height 10
type Amount "1360"
click at [306, 146] on p "Submit" at bounding box center [308, 146] width 13 height 5
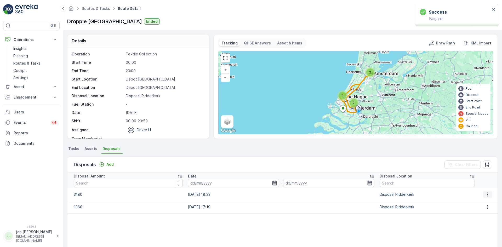
click at [487, 194] on icon "button" at bounding box center [487, 194] width 1 height 4
click at [473, 203] on span "Edit Disposal Amount" at bounding box center [480, 202] width 37 height 5
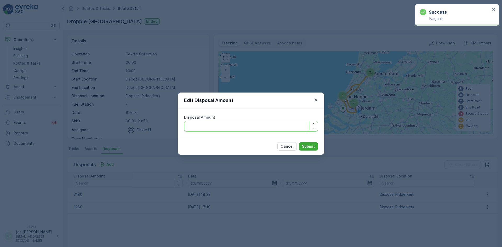
click at [263, 125] on Amount "Disposal Amount" at bounding box center [251, 126] width 134 height 10
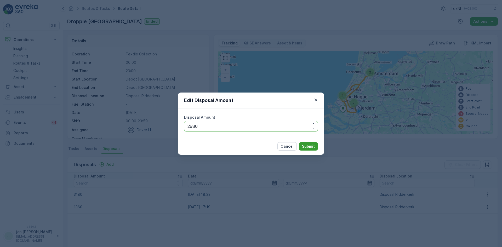
type Amount "2980"
click at [310, 146] on p "Submit" at bounding box center [308, 146] width 13 height 5
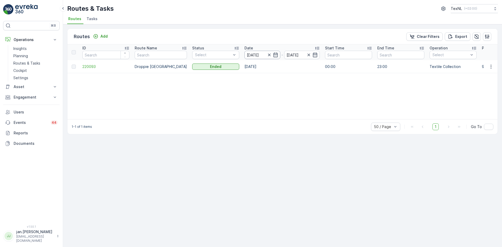
click at [250, 54] on input "[DATE]" at bounding box center [263, 55] width 36 height 8
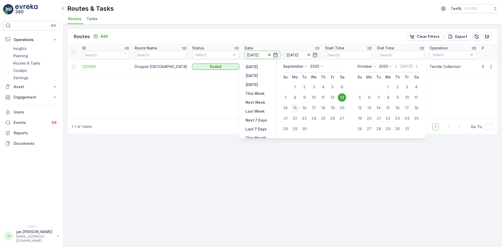
click at [295, 107] on div "15" at bounding box center [295, 108] width 8 height 8
type input "[DATE]"
click at [295, 107] on div "15" at bounding box center [295, 108] width 8 height 8
type input "[DATE]"
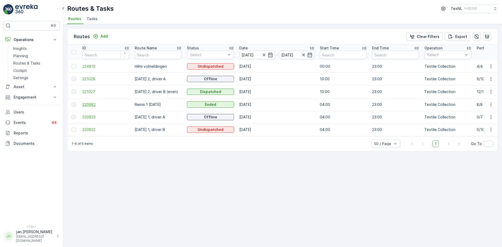
click at [90, 105] on span "220982" at bounding box center [105, 104] width 47 height 5
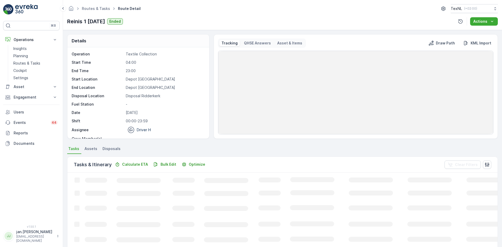
click at [114, 148] on span "Disposals" at bounding box center [112, 148] width 18 height 5
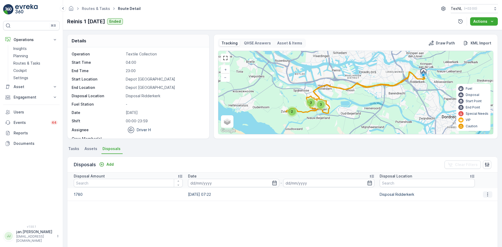
click at [489, 195] on button "button" at bounding box center [487, 194] width 9 height 6
click at [473, 202] on span "Edit Disposal Amount" at bounding box center [480, 202] width 37 height 5
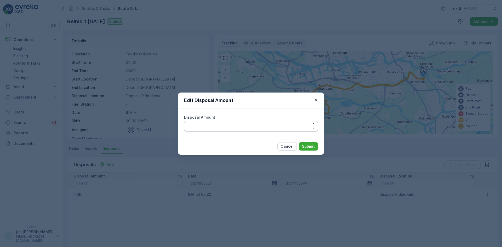
click at [195, 123] on Amount "Disposal Amount" at bounding box center [251, 126] width 134 height 10
type Amount "1580"
click at [305, 147] on p "Submit" at bounding box center [308, 146] width 13 height 5
